Goal: Task Accomplishment & Management: Complete application form

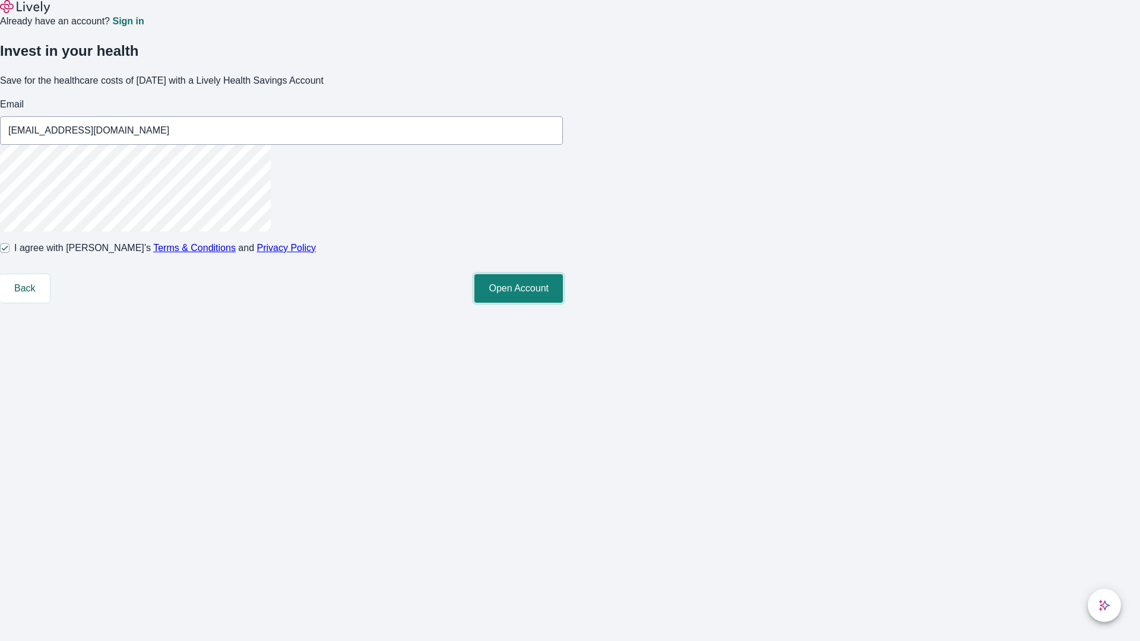
click at [563, 303] on button "Open Account" at bounding box center [518, 288] width 88 height 29
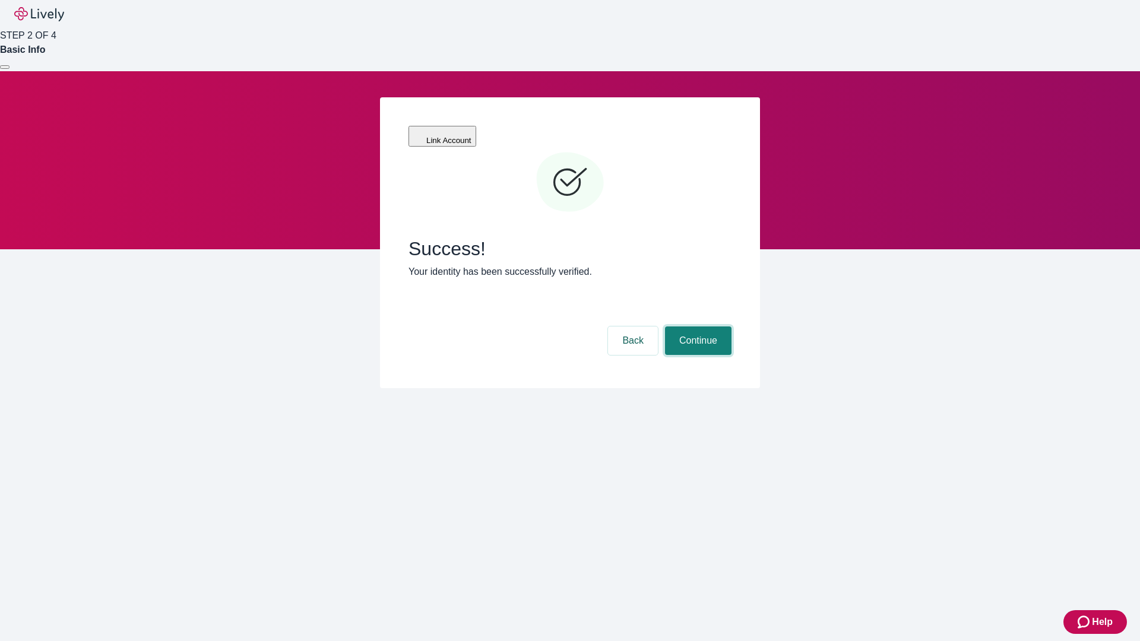
click at [697, 327] on button "Continue" at bounding box center [698, 341] width 67 height 29
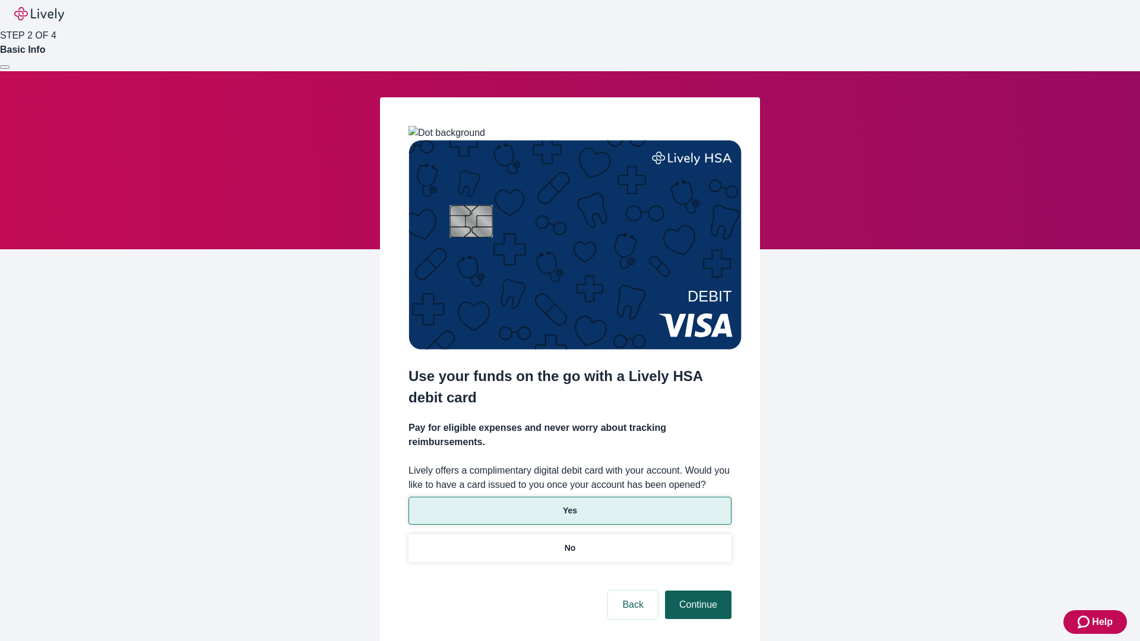
click at [569, 505] on p "Yes" at bounding box center [570, 511] width 14 height 12
click at [697, 591] on button "Continue" at bounding box center [698, 605] width 67 height 29
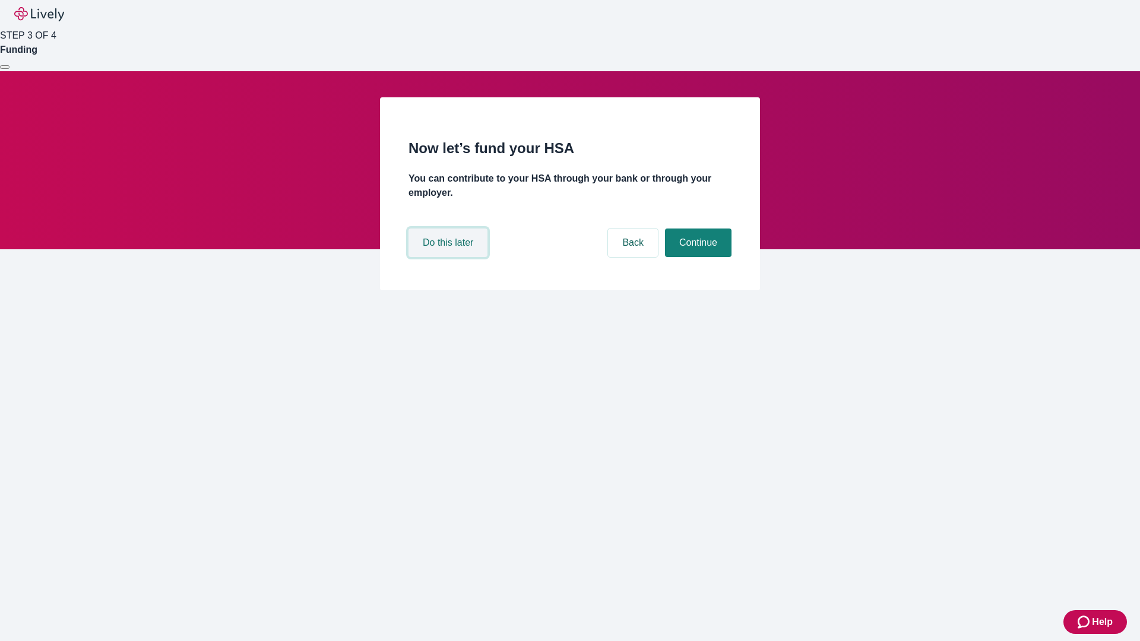
click at [450, 257] on button "Do this later" at bounding box center [448, 243] width 79 height 29
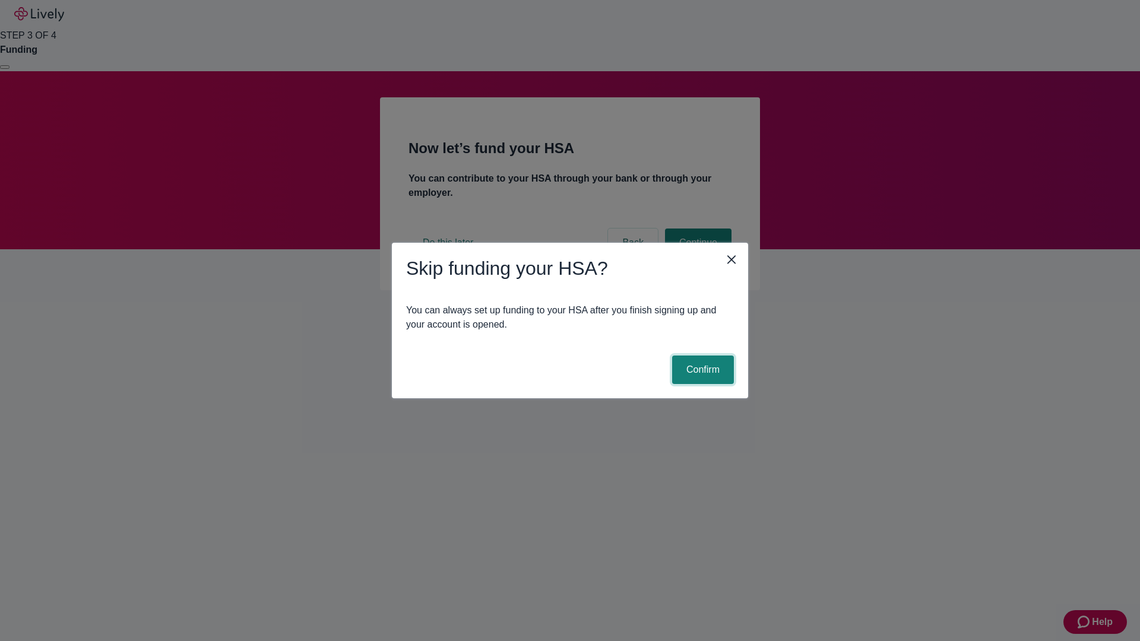
click at [701, 370] on button "Confirm" at bounding box center [703, 370] width 62 height 29
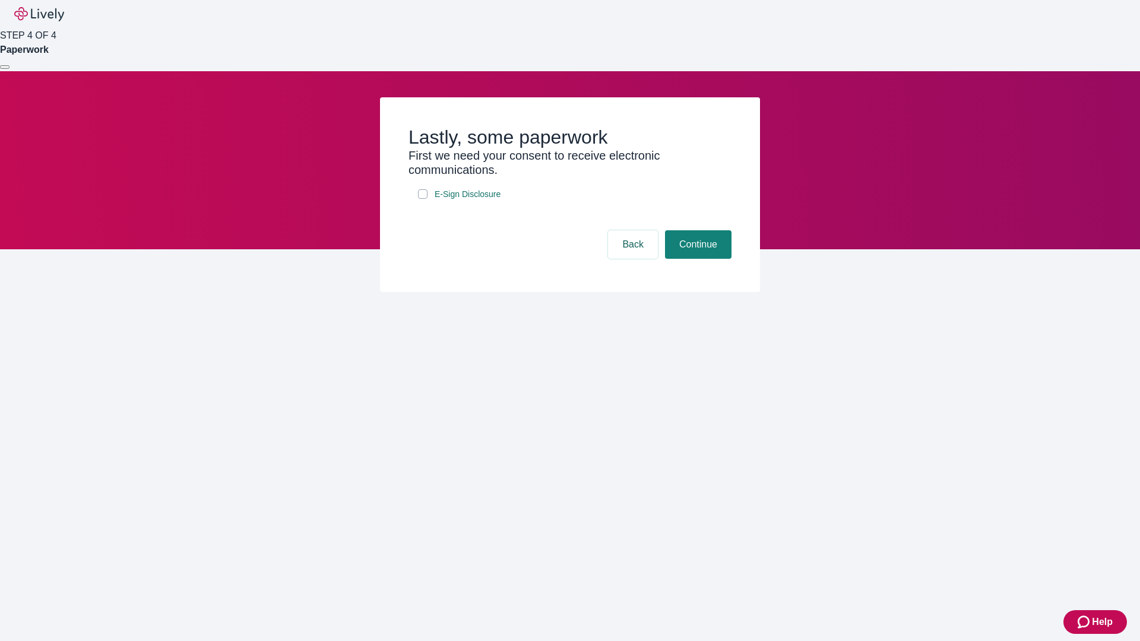
click at [423, 199] on input "E-Sign Disclosure" at bounding box center [423, 194] width 10 height 10
checkbox input "true"
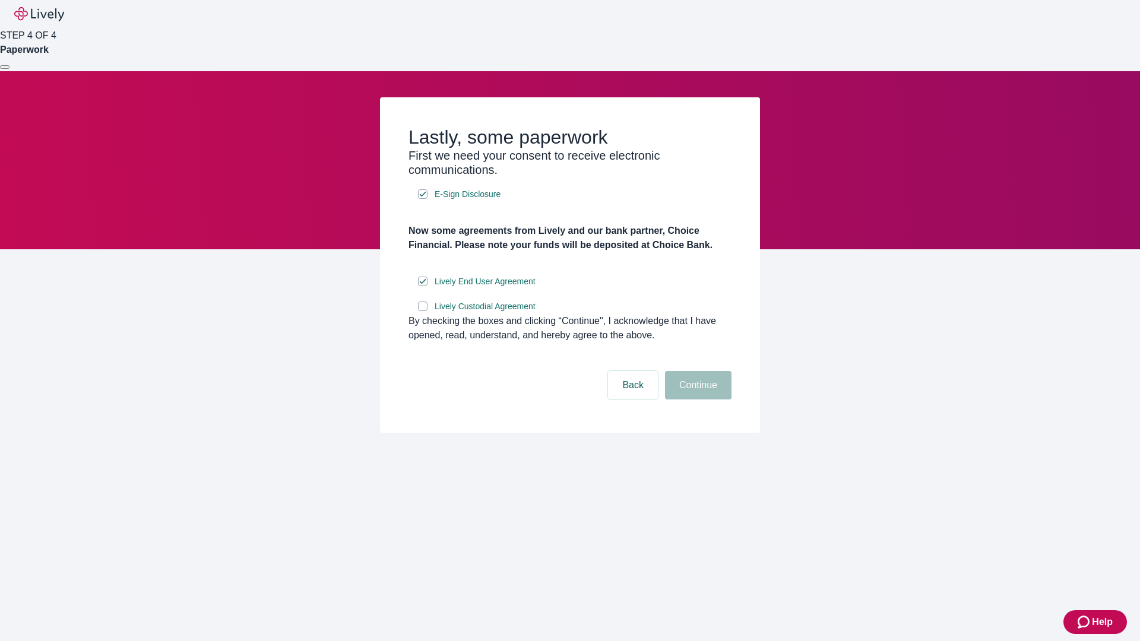
click at [423, 311] on input "Lively Custodial Agreement" at bounding box center [423, 307] width 10 height 10
checkbox input "true"
click at [697, 400] on button "Continue" at bounding box center [698, 385] width 67 height 29
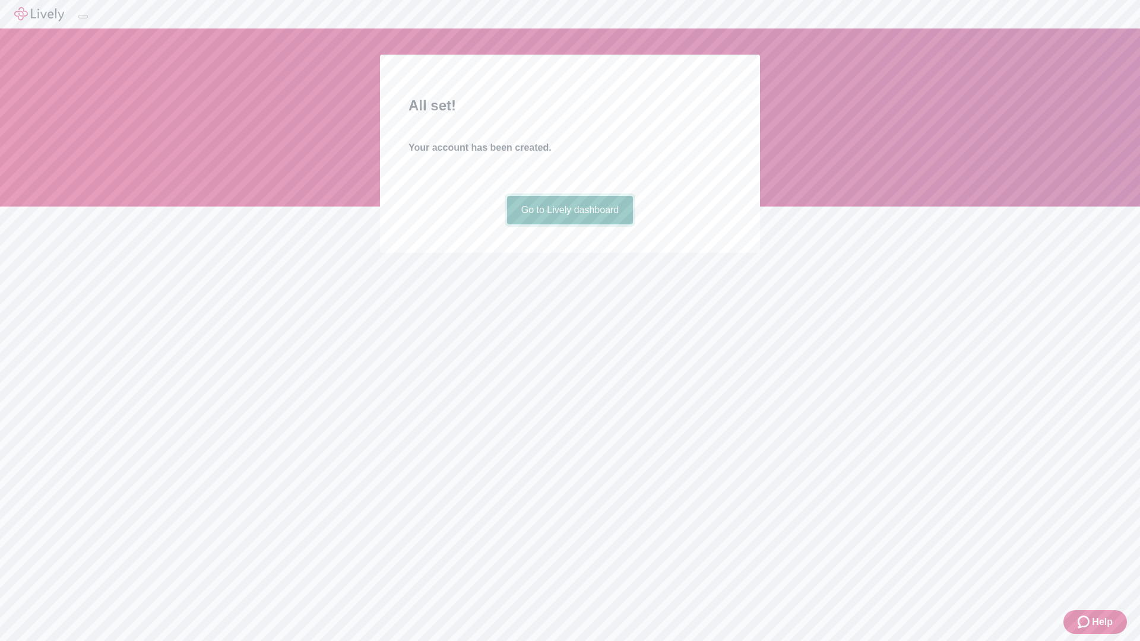
click at [569, 224] on link "Go to Lively dashboard" at bounding box center [570, 210] width 126 height 29
